Goal: Task Accomplishment & Management: Use online tool/utility

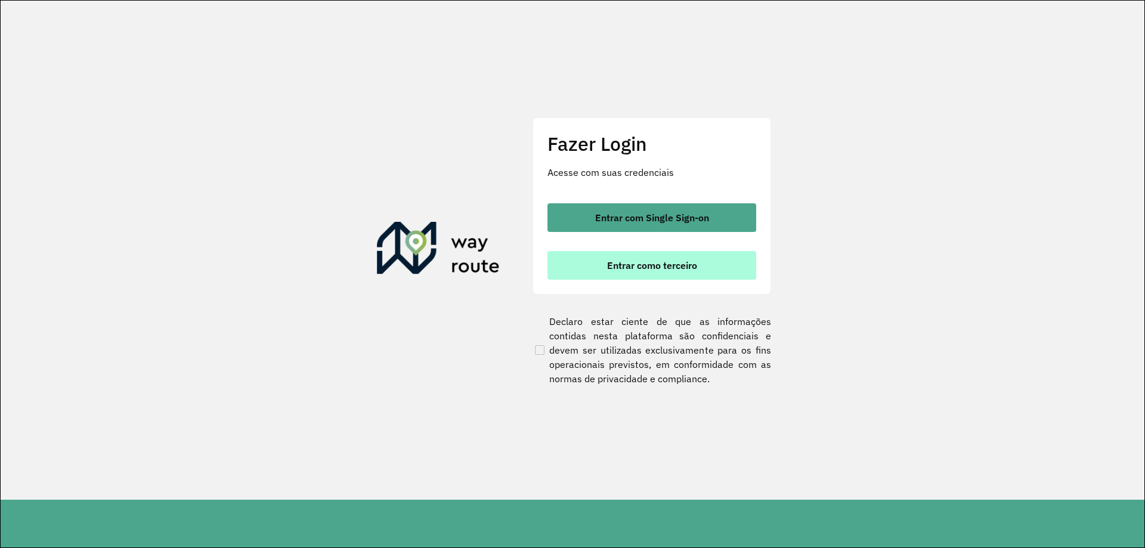
click at [643, 272] on button "Entrar como terceiro" at bounding box center [651, 265] width 209 height 29
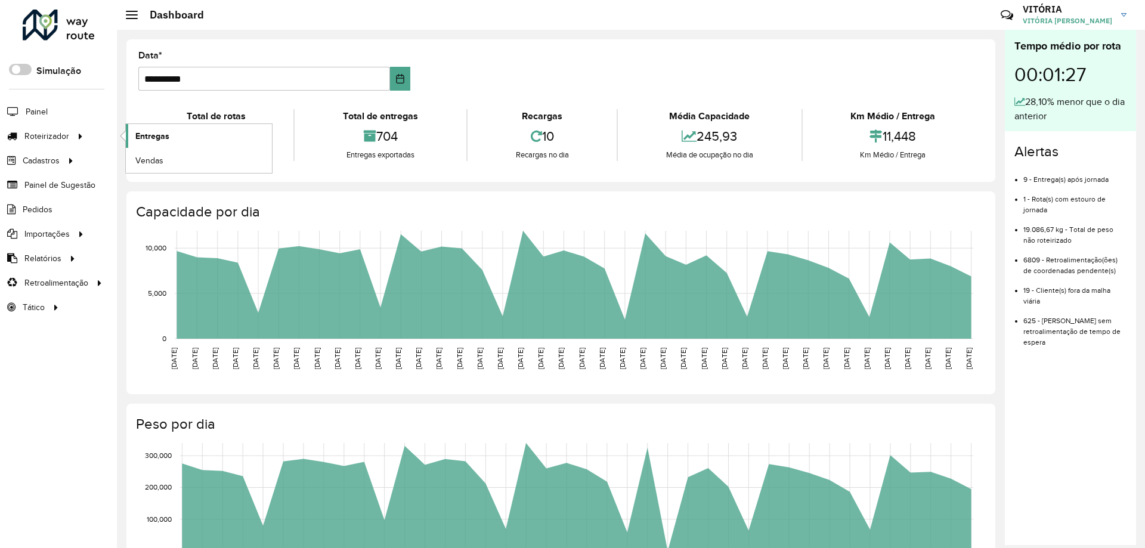
click at [165, 135] on span "Entregas" at bounding box center [152, 136] width 34 height 13
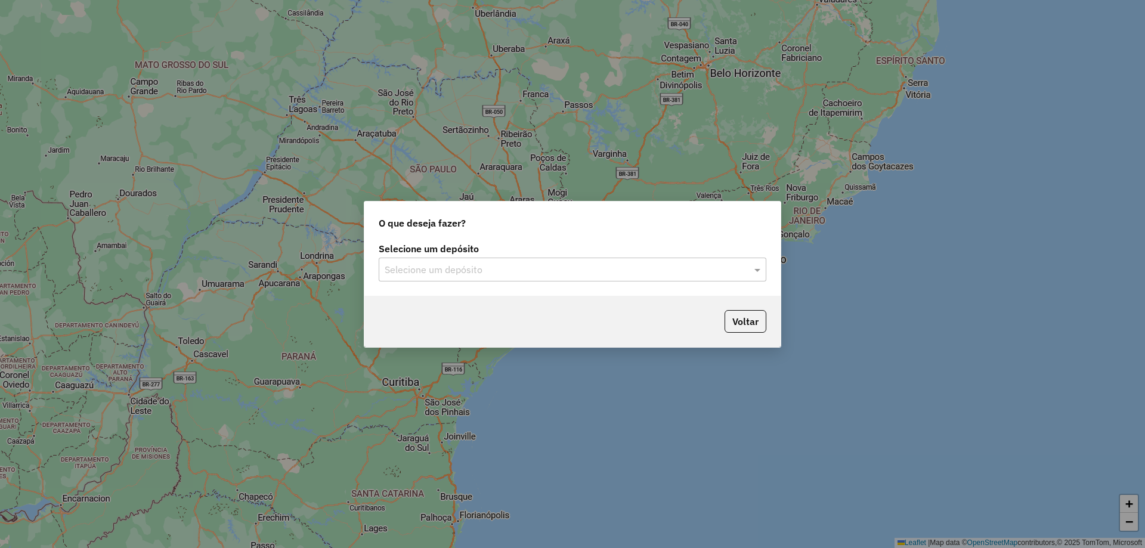
click at [500, 268] on input "text" at bounding box center [561, 270] width 352 height 14
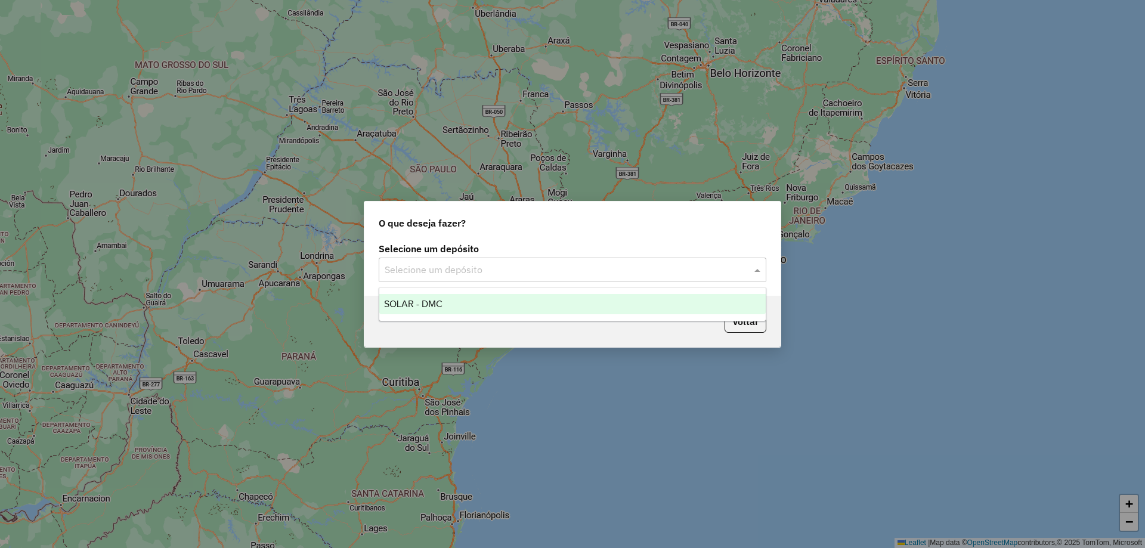
click at [497, 292] on ng-dropdown-panel "SOLAR - DMC" at bounding box center [573, 304] width 388 height 34
click at [492, 300] on div "SOLAR - DMC" at bounding box center [572, 304] width 386 height 20
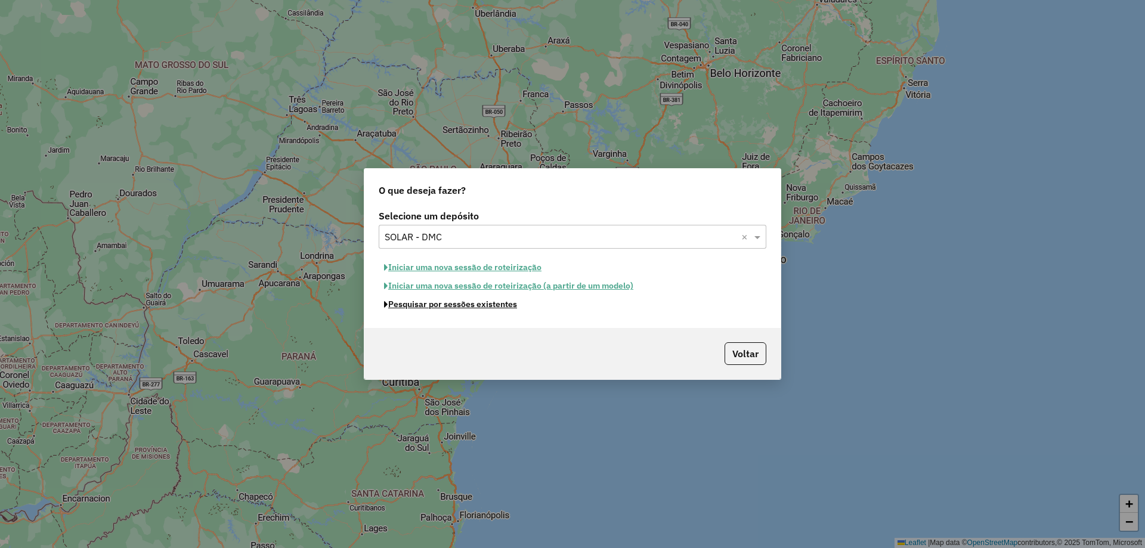
click at [488, 307] on button "Pesquisar por sessões existentes" at bounding box center [451, 304] width 144 height 18
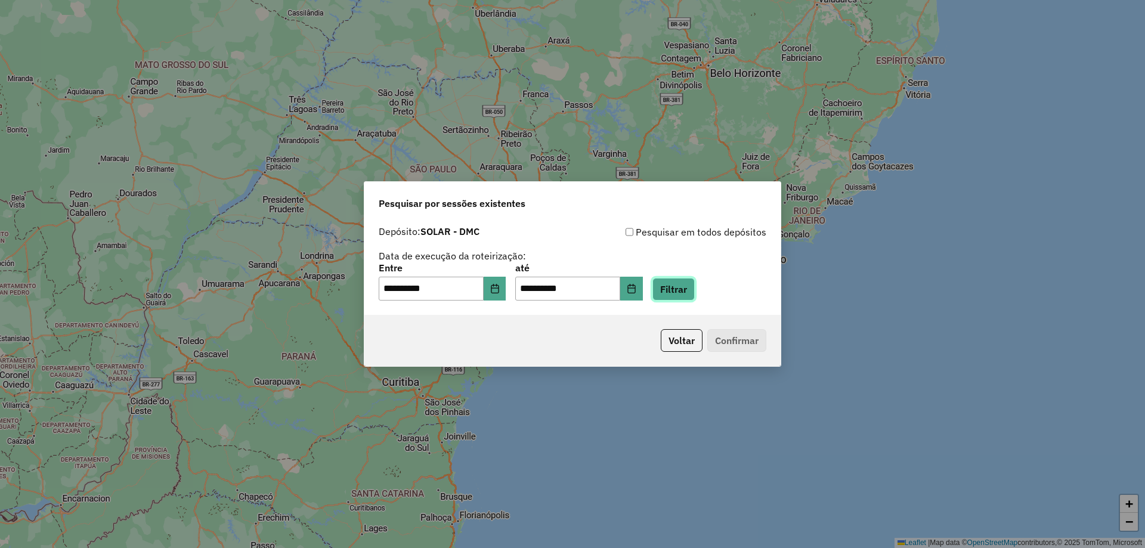
click at [691, 290] on button "Filtrar" at bounding box center [673, 289] width 42 height 23
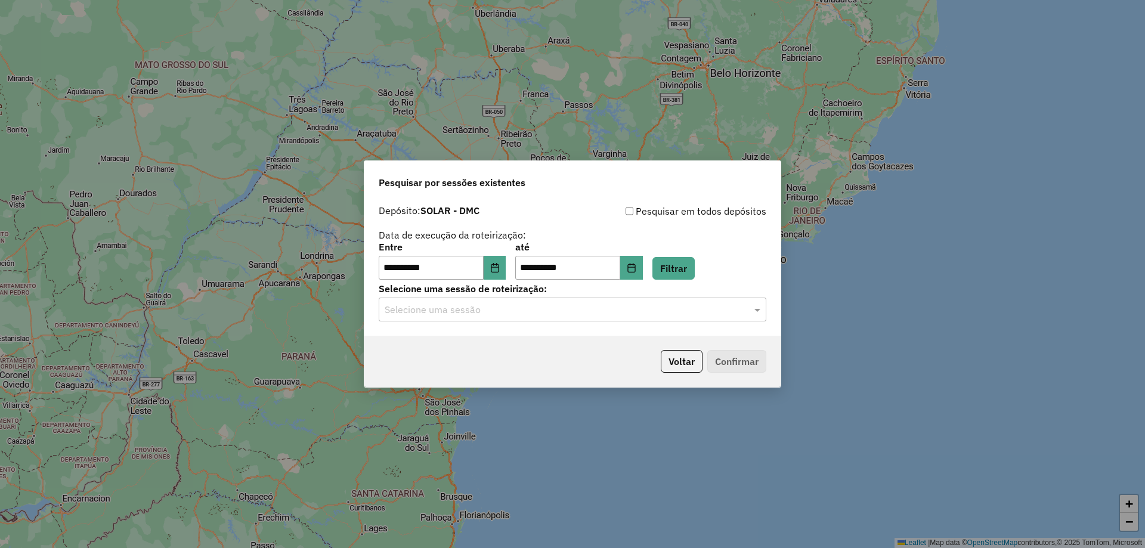
click at [683, 314] on input "text" at bounding box center [561, 310] width 352 height 14
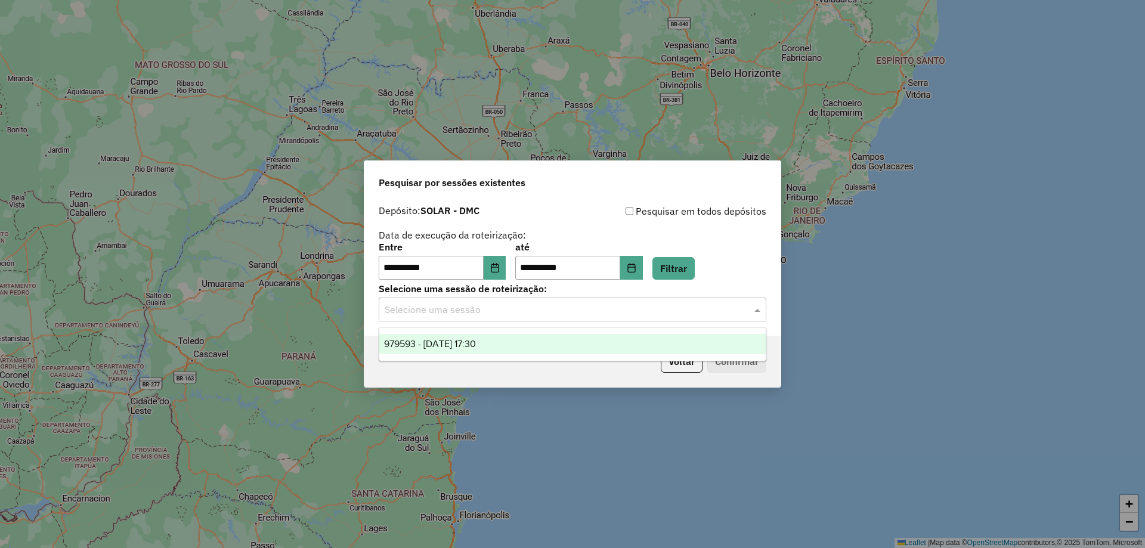
click at [655, 351] on div "979593 - 15/08/2025 17:30" at bounding box center [572, 344] width 386 height 20
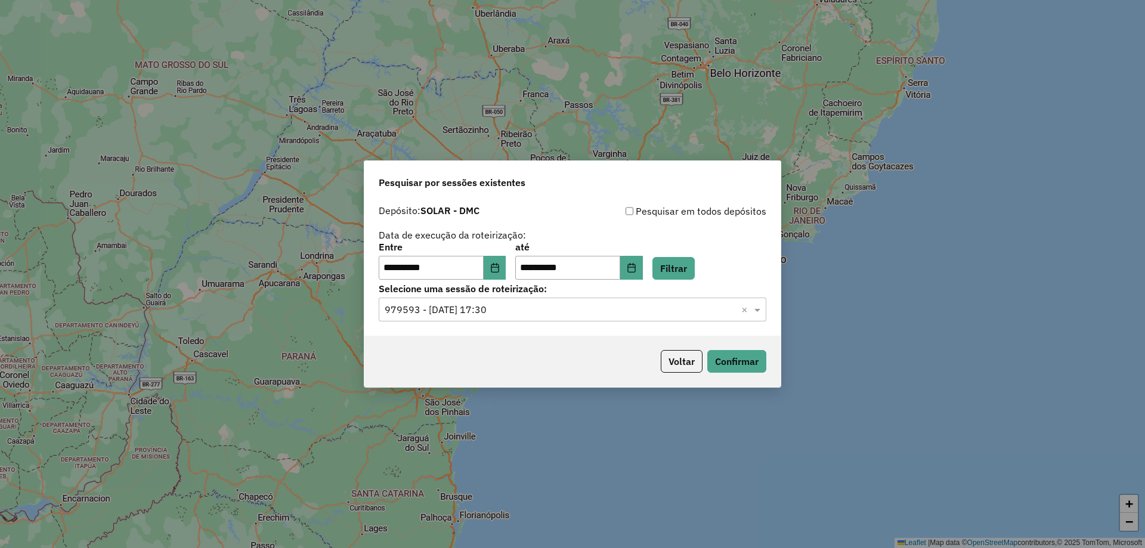
click at [749, 373] on div "Voltar Confirmar" at bounding box center [572, 361] width 416 height 51
click at [749, 365] on button "Confirmar" at bounding box center [736, 361] width 59 height 23
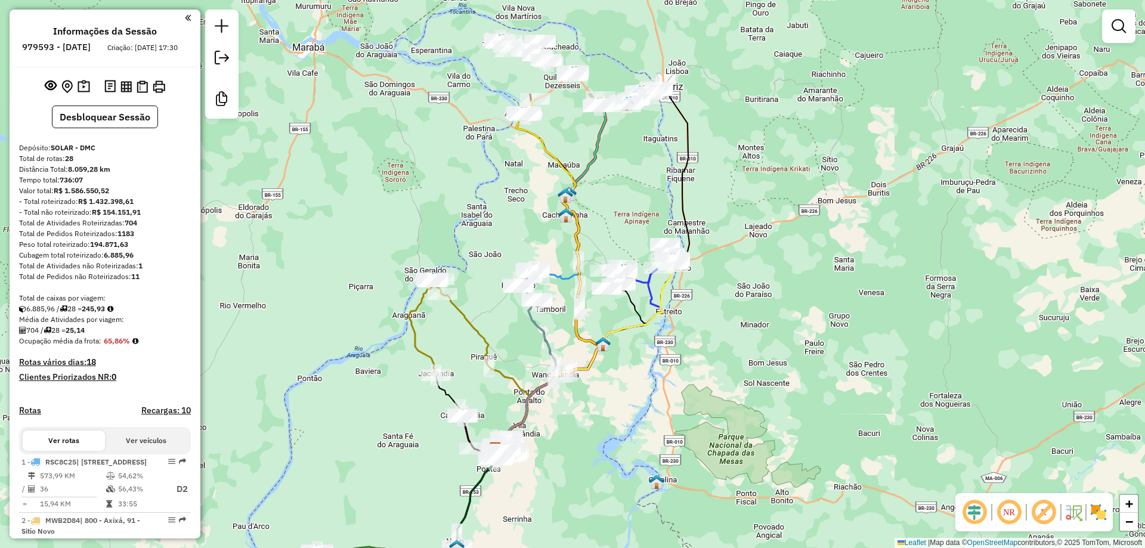
drag, startPoint x: 746, startPoint y: 273, endPoint x: 616, endPoint y: 444, distance: 214.4
click at [617, 448] on div "Janela de atendimento Grade de atendimento Capacidade Transportadoras Veículos …" at bounding box center [572, 274] width 1145 height 548
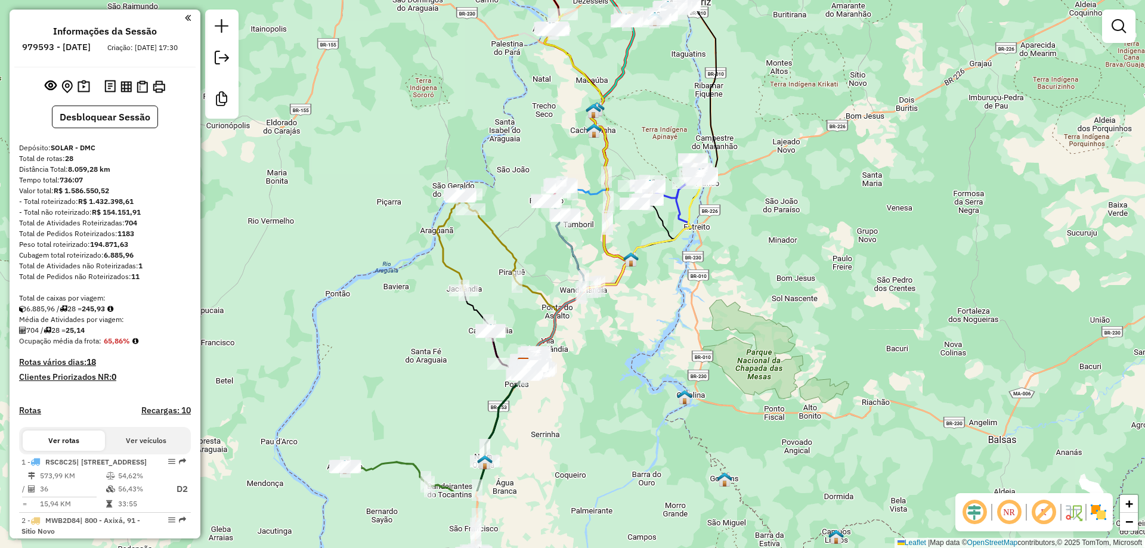
drag, startPoint x: 629, startPoint y: 407, endPoint x: 714, endPoint y: 283, distance: 150.1
click at [713, 284] on div "Janela de atendimento Grade de atendimento Capacidade Transportadoras Veículos …" at bounding box center [572, 274] width 1145 height 548
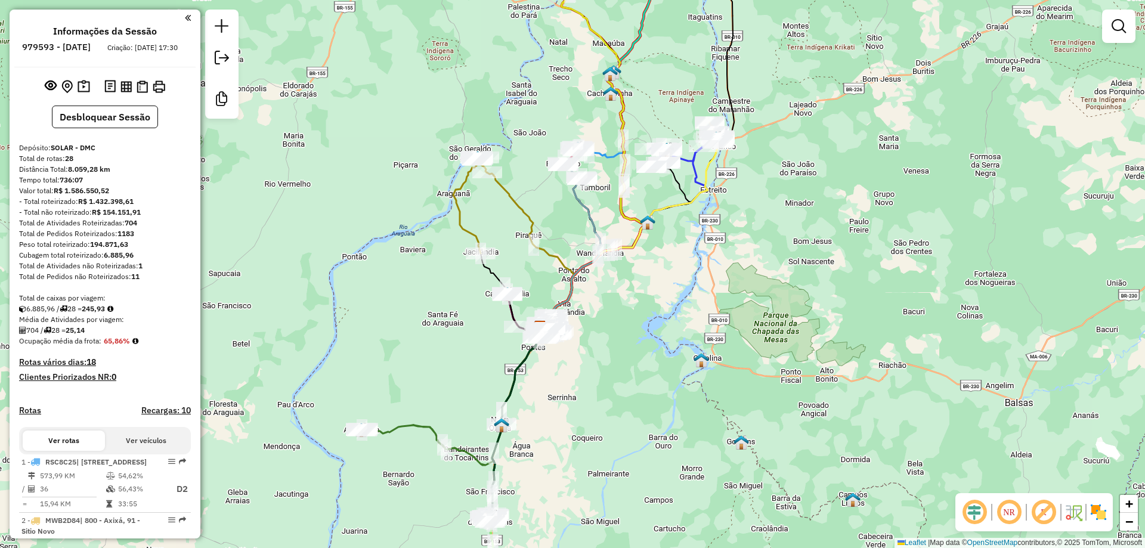
drag, startPoint x: 571, startPoint y: 481, endPoint x: 632, endPoint y: 292, distance: 198.0
click at [627, 306] on div "Janela de atendimento Grade de atendimento Capacidade Transportadoras Veículos …" at bounding box center [572, 274] width 1145 height 548
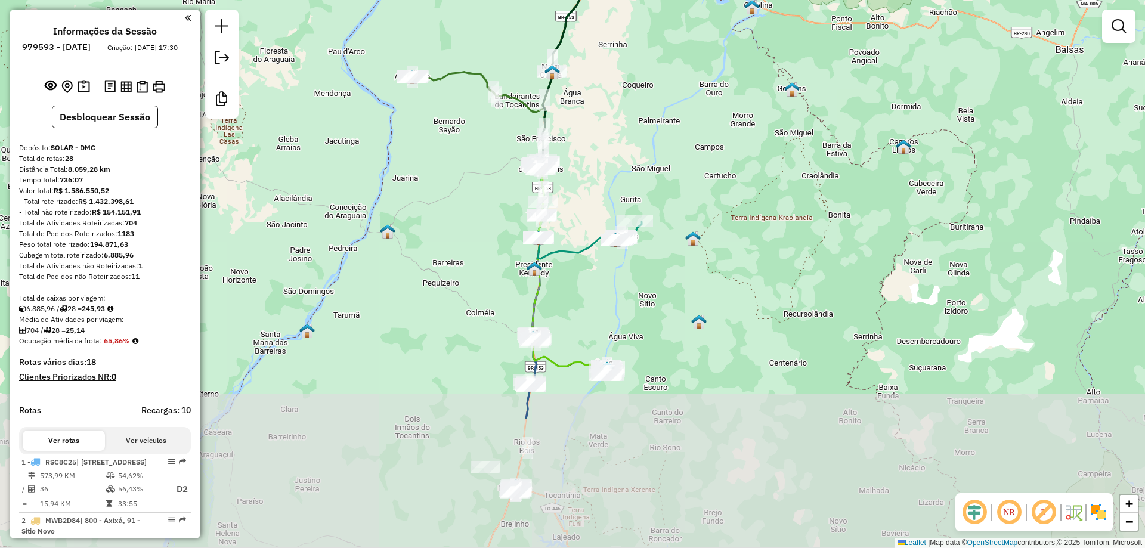
drag, startPoint x: 611, startPoint y: 380, endPoint x: 606, endPoint y: 192, distance: 188.5
click at [606, 193] on div "Janela de atendimento Grade de atendimento Capacidade Transportadoras Veículos …" at bounding box center [572, 274] width 1145 height 548
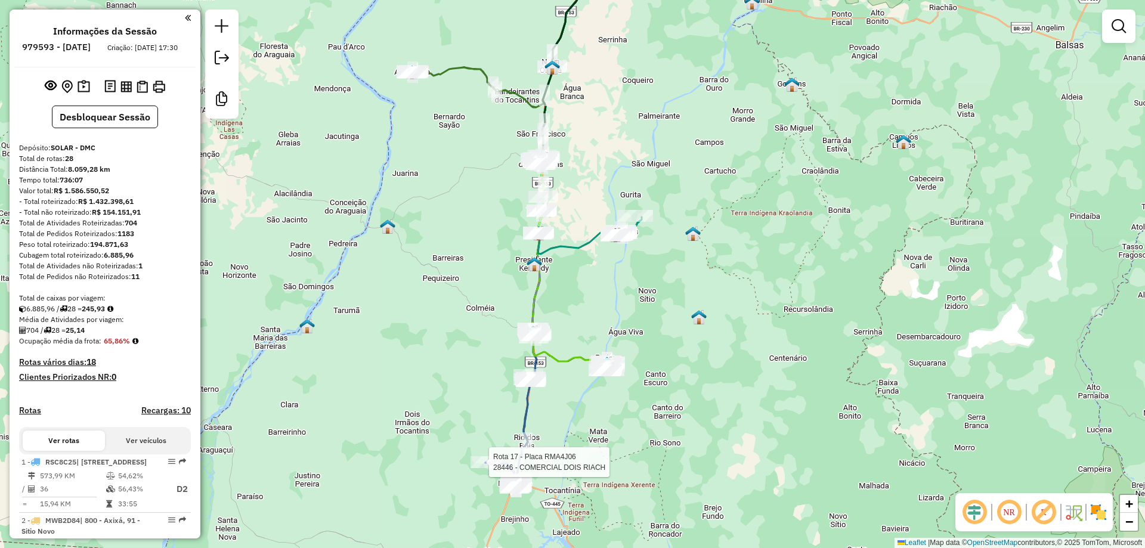
select select "**********"
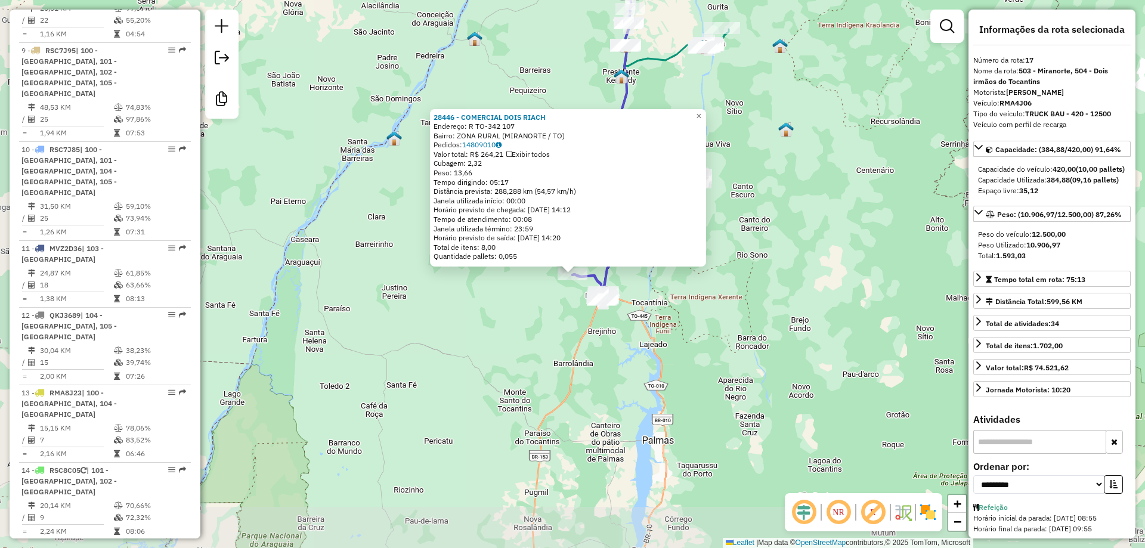
scroll to position [1564, 0]
